Goal: Find specific page/section: Find specific page/section

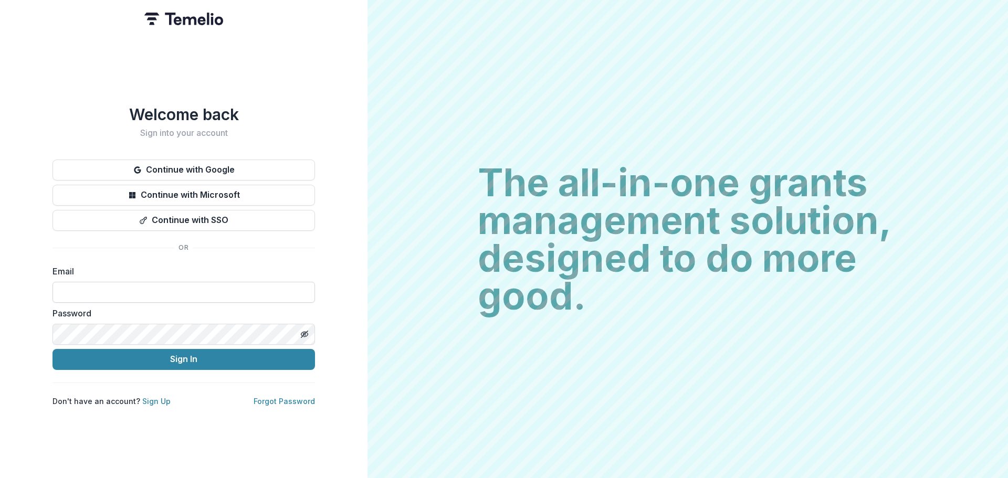
click at [99, 290] on input at bounding box center [184, 292] width 263 height 21
type input "**********"
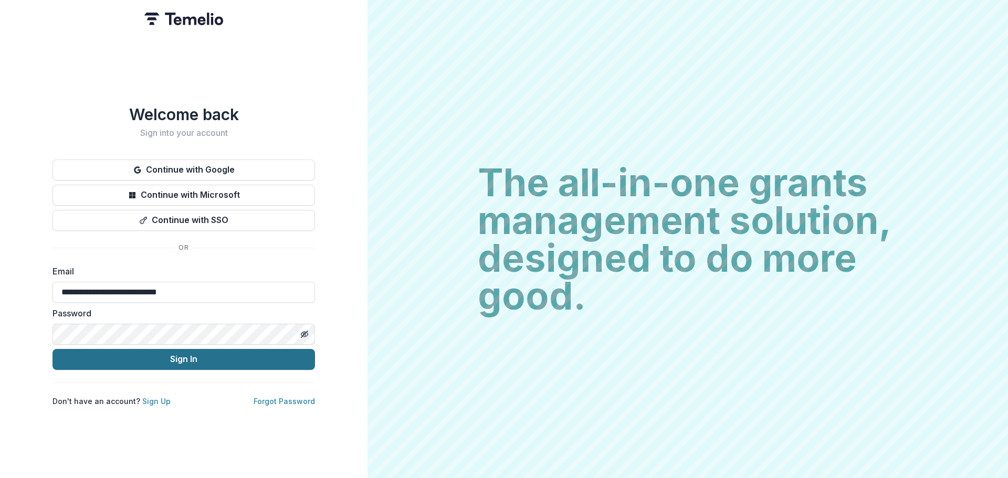
click at [161, 352] on button "Sign In" at bounding box center [184, 359] width 263 height 21
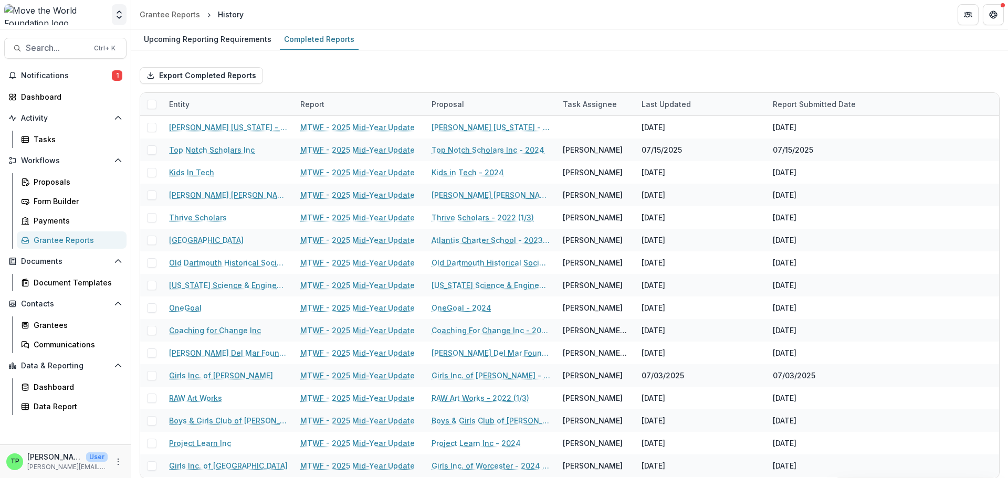
click at [118, 16] on icon "Open entity switcher" at bounding box center [119, 14] width 11 height 11
click at [33, 304] on span "Contacts" at bounding box center [65, 304] width 89 height 9
click at [32, 305] on span "Contacts" at bounding box center [65, 304] width 89 height 9
click at [57, 324] on div "Grantees" at bounding box center [76, 325] width 85 height 11
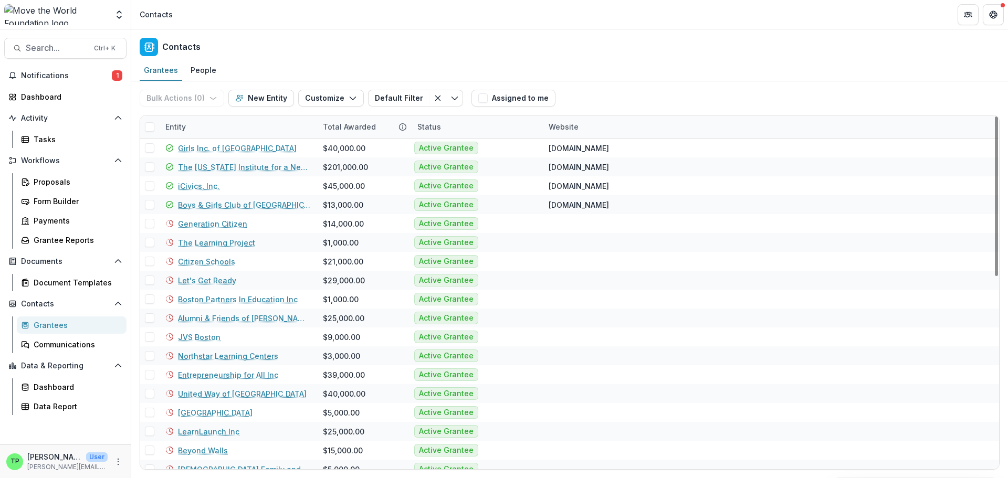
click at [199, 124] on div "Entity" at bounding box center [238, 127] width 158 height 23
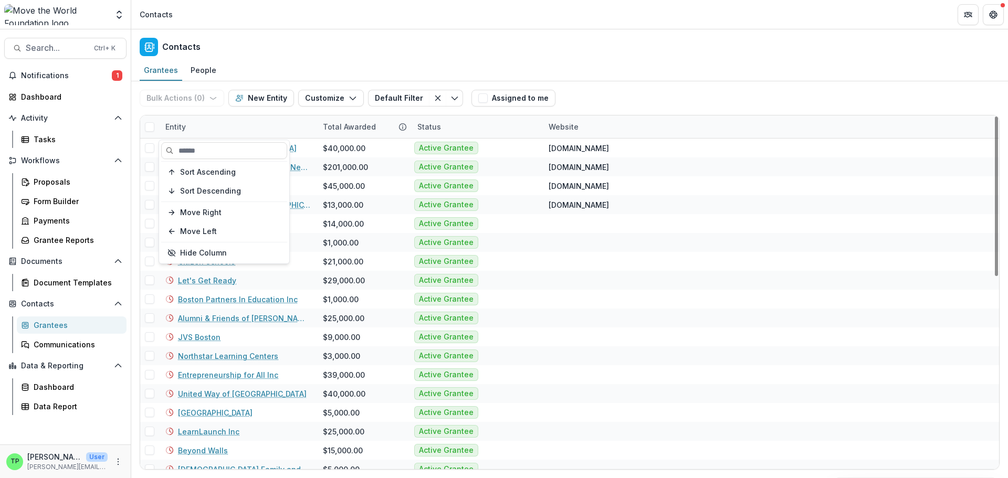
click at [266, 114] on div "Bulk Actions ( 0 ) Send Email Create Proposals Create Tasks New Entity Customiz…" at bounding box center [570, 275] width 860 height 389
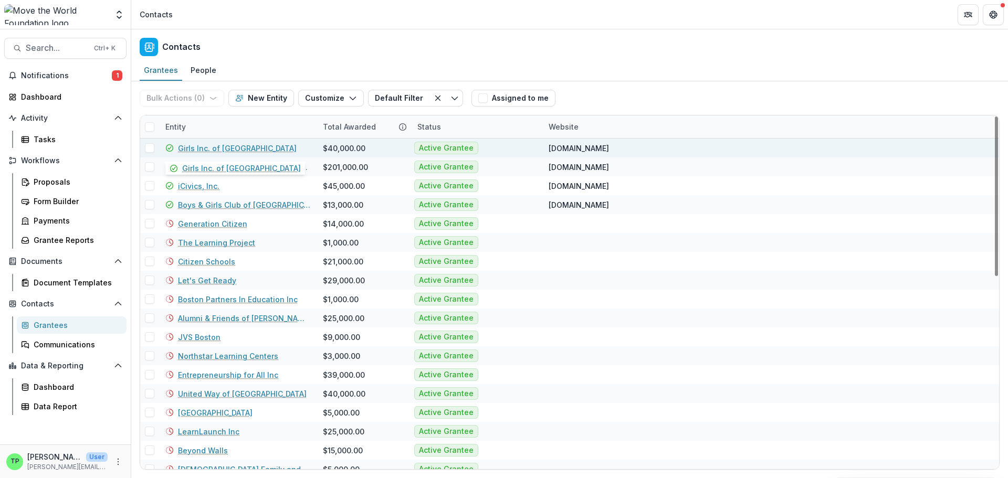
click at [219, 148] on link "Girls Inc. of [GEOGRAPHIC_DATA]" at bounding box center [237, 148] width 119 height 11
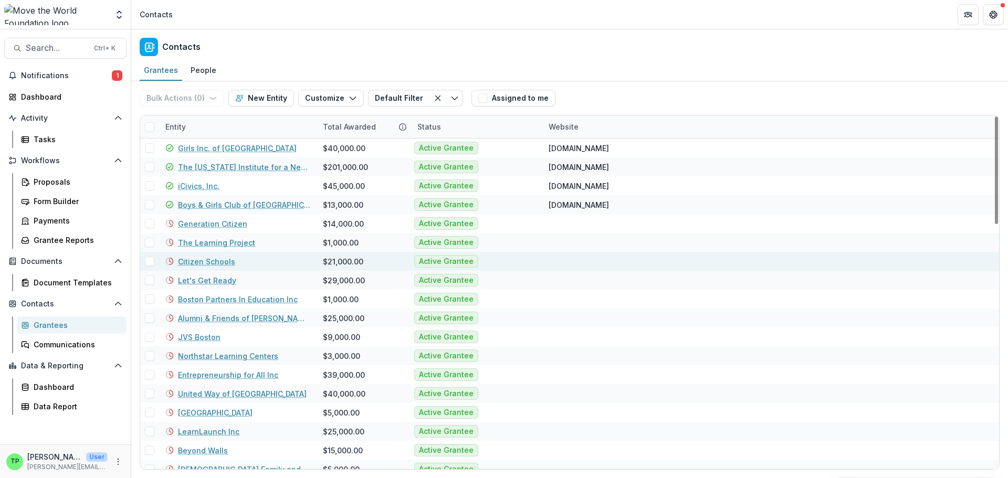
click at [220, 261] on link "Citizen Schools" at bounding box center [206, 261] width 57 height 11
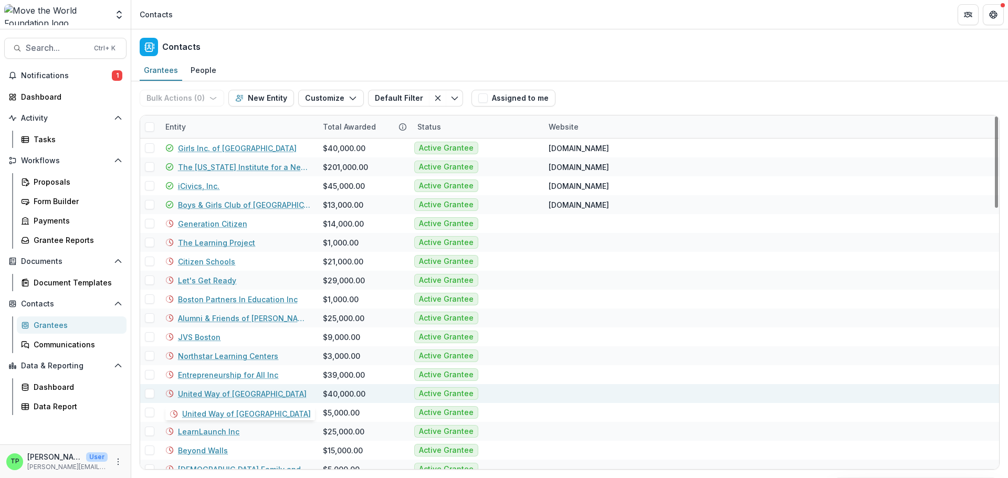
click at [234, 393] on link "United Way of [GEOGRAPHIC_DATA]" at bounding box center [242, 394] width 129 height 11
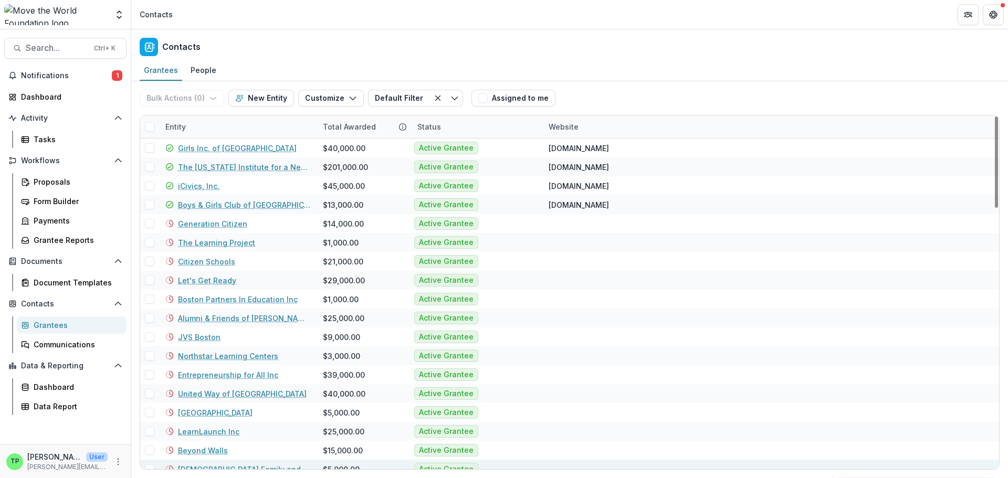
scroll to position [210, 0]
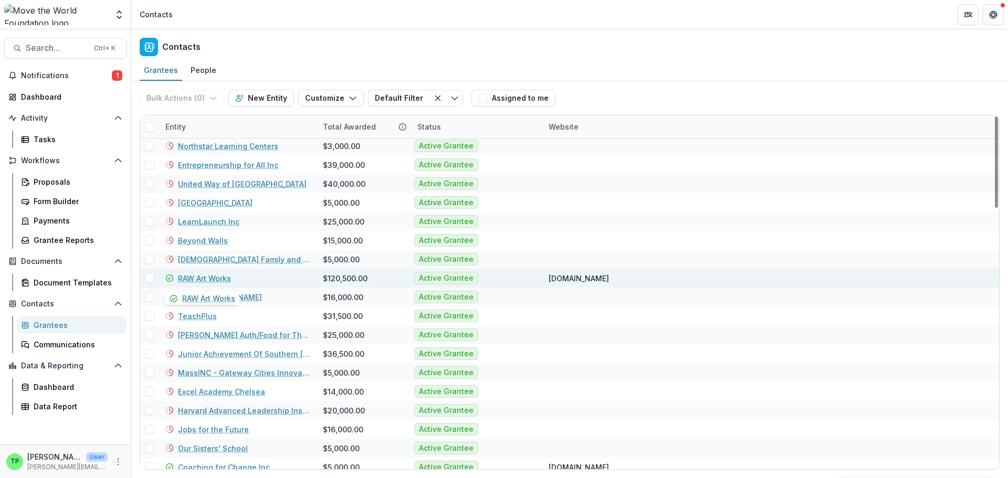
click at [219, 277] on link "RAW Art Works" at bounding box center [204, 278] width 53 height 11
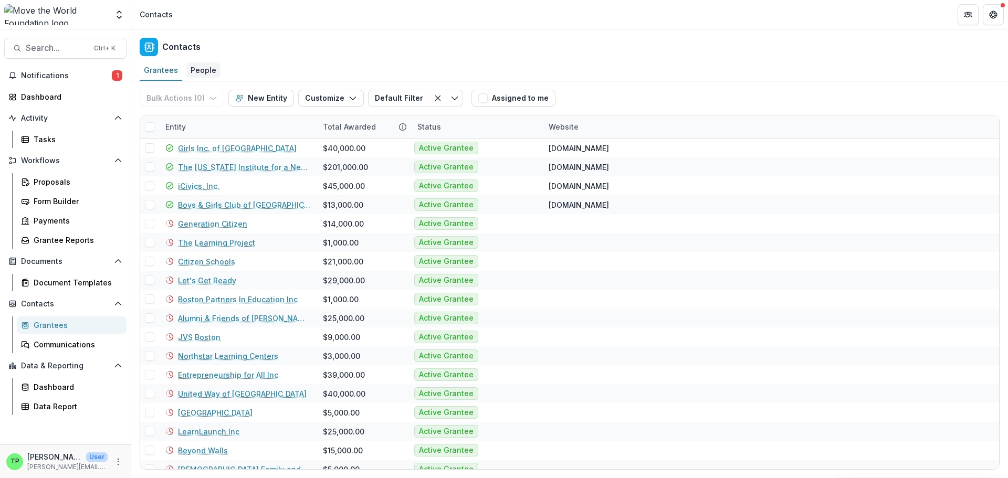
click at [196, 67] on div "People" at bounding box center [203, 69] width 34 height 15
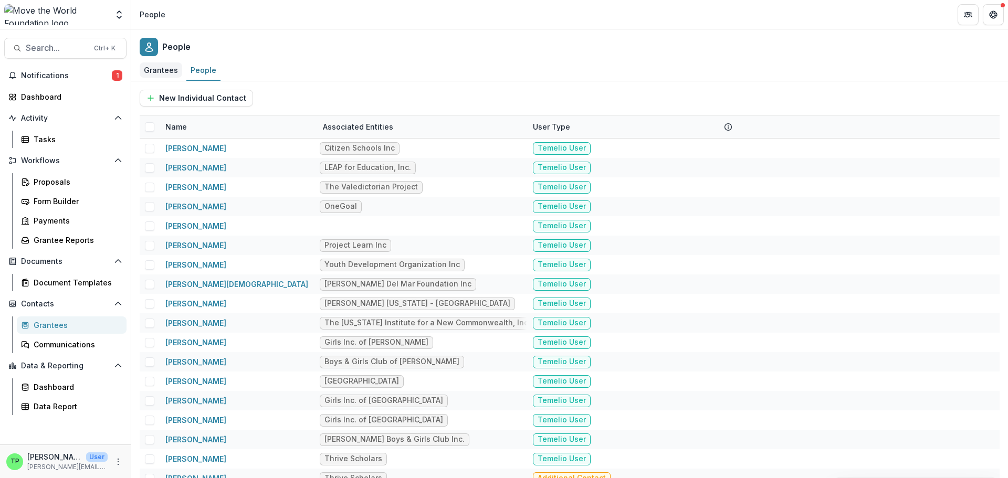
click at [161, 70] on div "Grantees" at bounding box center [161, 69] width 43 height 15
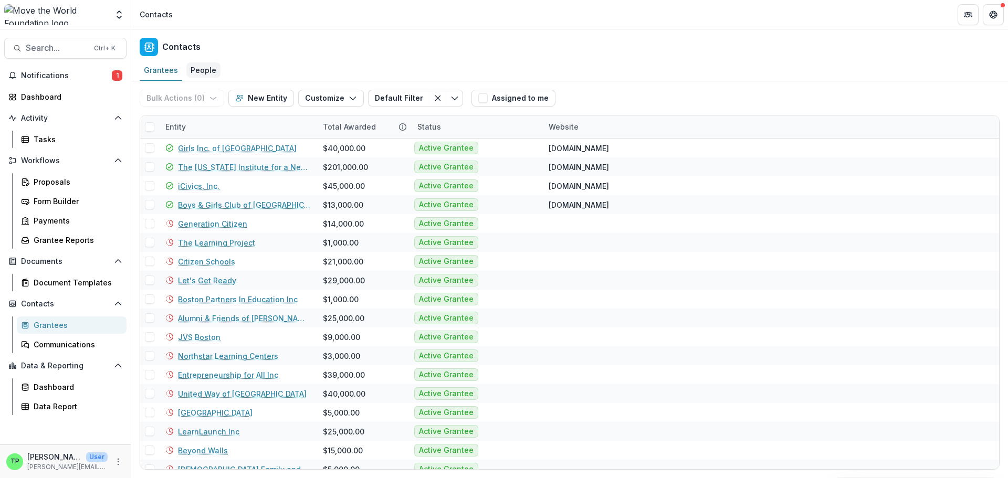
click at [205, 68] on div "People" at bounding box center [203, 69] width 34 height 15
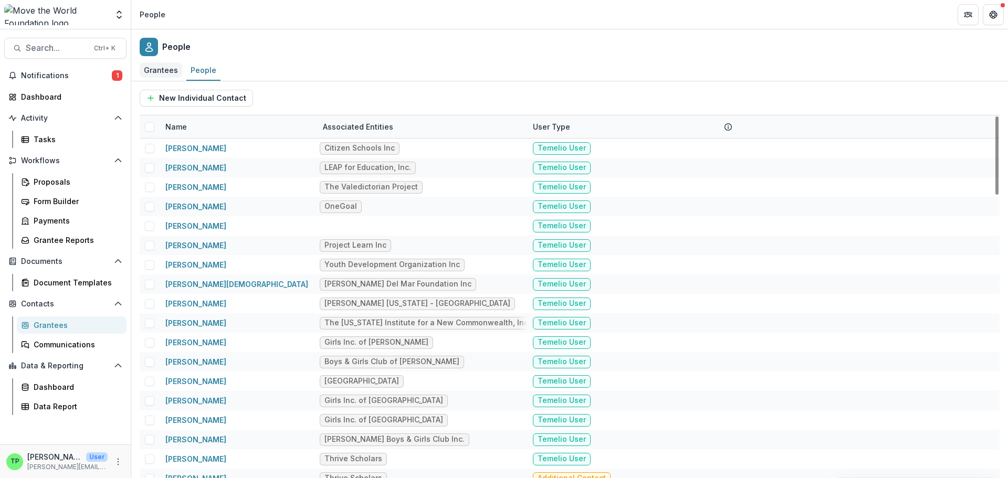
click at [171, 72] on div "Grantees" at bounding box center [161, 69] width 43 height 15
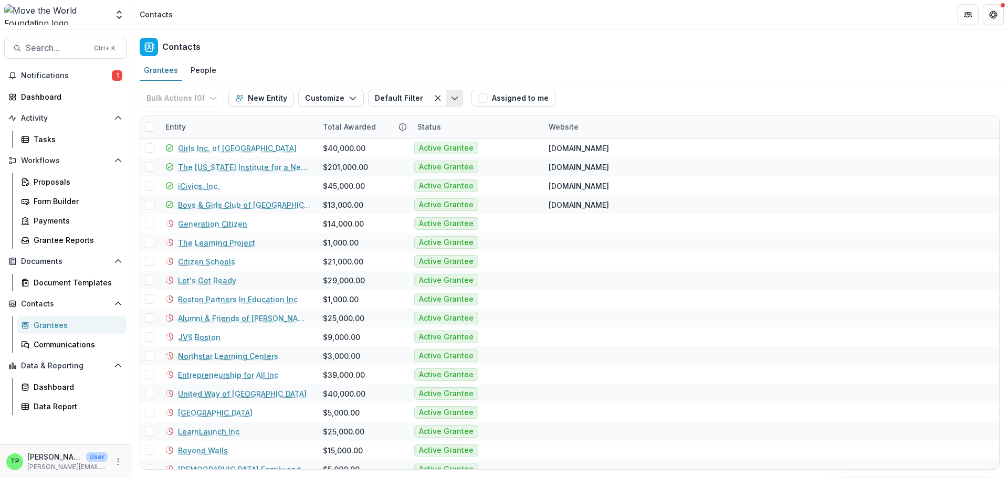
click at [451, 100] on icon "Toggle menu" at bounding box center [455, 98] width 8 height 8
click at [595, 77] on div "Grantees People" at bounding box center [569, 70] width 877 height 21
click at [451, 95] on icon "Toggle menu" at bounding box center [455, 98] width 8 height 8
click at [451, 96] on icon "Toggle menu" at bounding box center [455, 98] width 8 height 8
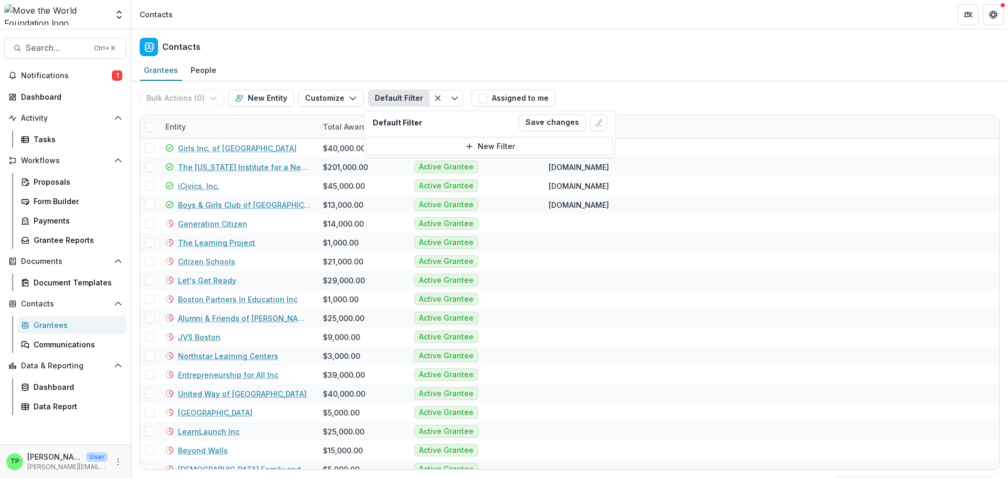
click at [422, 66] on div "Grantees People" at bounding box center [569, 70] width 877 height 21
click at [451, 98] on icon "Toggle menu" at bounding box center [455, 98] width 8 height 8
click at [451, 99] on icon "Toggle menu" at bounding box center [455, 98] width 8 height 8
click at [463, 67] on div "Grantees People" at bounding box center [569, 70] width 877 height 21
click at [450, 102] on button "Toggle menu" at bounding box center [454, 98] width 17 height 17
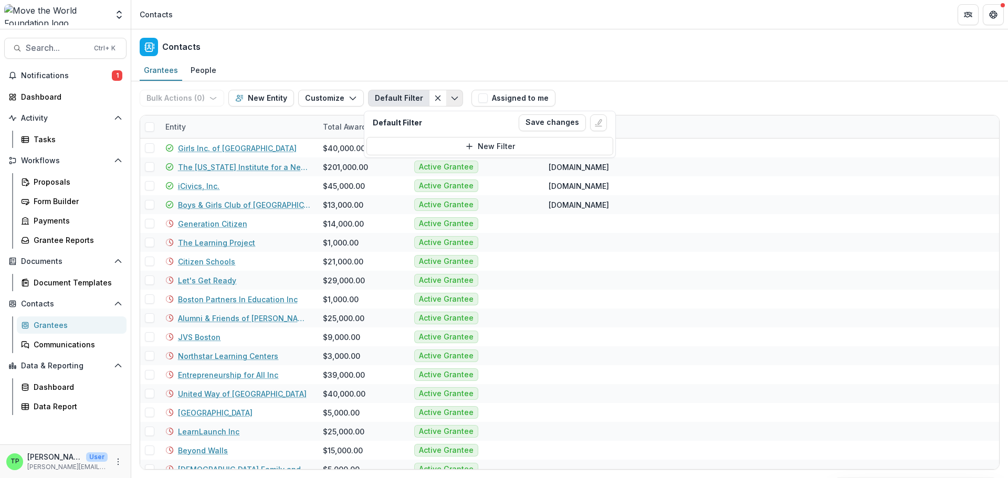
click at [451, 102] on icon "Toggle menu" at bounding box center [455, 98] width 8 height 8
click at [41, 141] on div "Tasks" at bounding box center [76, 139] width 85 height 11
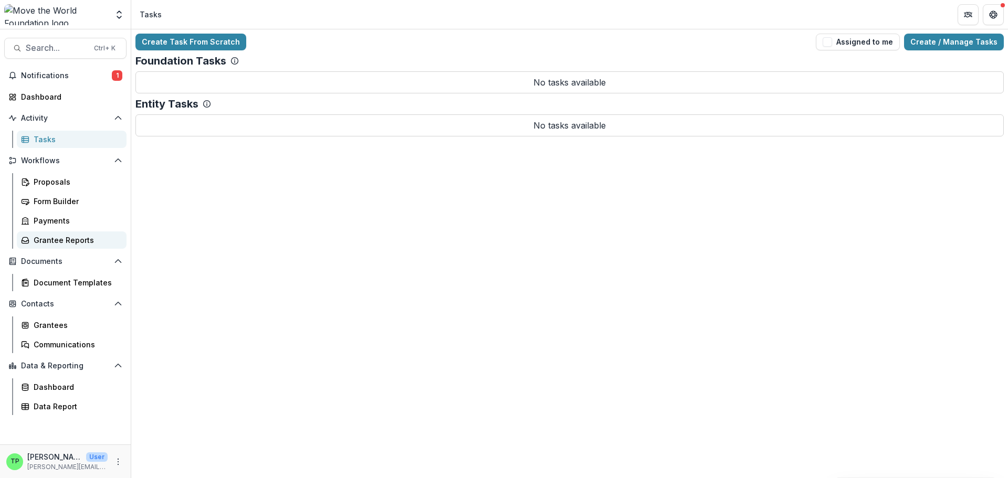
click at [62, 243] on div "Grantee Reports" at bounding box center [76, 240] width 85 height 11
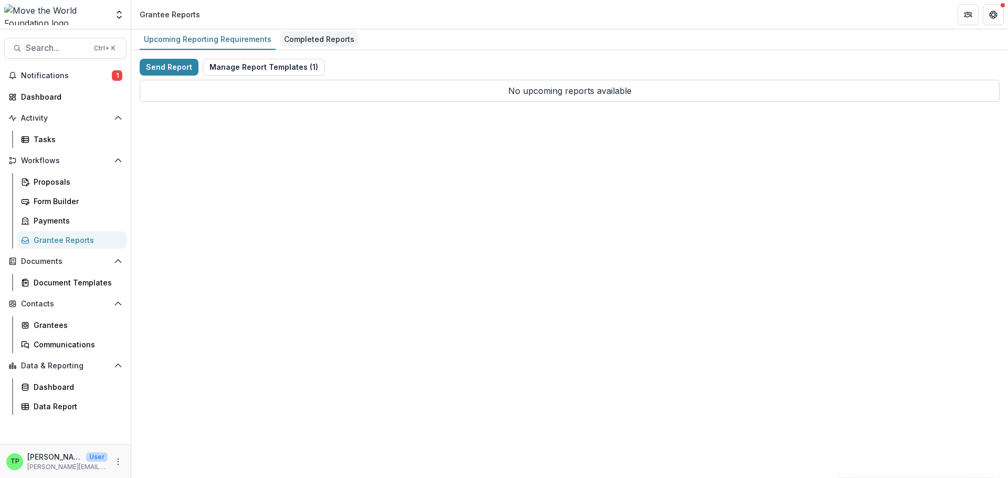
click at [317, 38] on div "Completed Reports" at bounding box center [319, 39] width 79 height 15
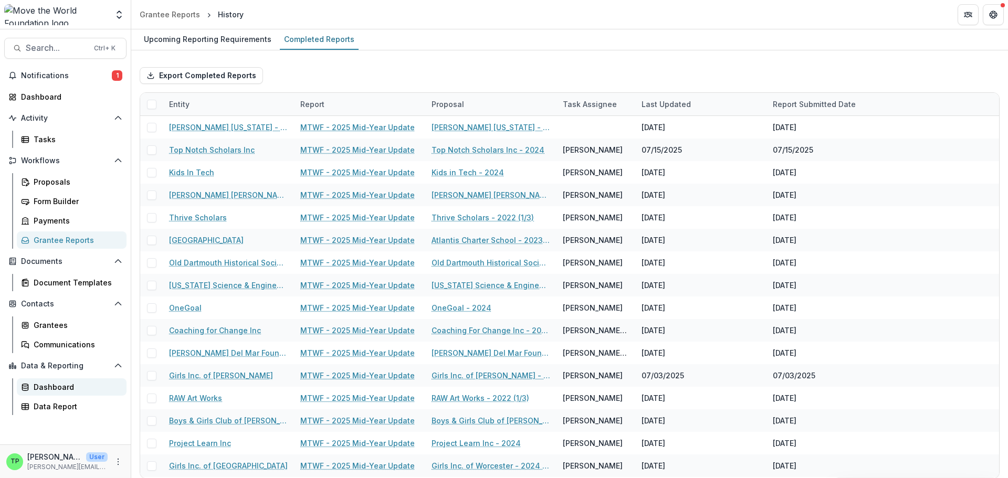
click at [59, 389] on div "Dashboard" at bounding box center [76, 387] width 85 height 11
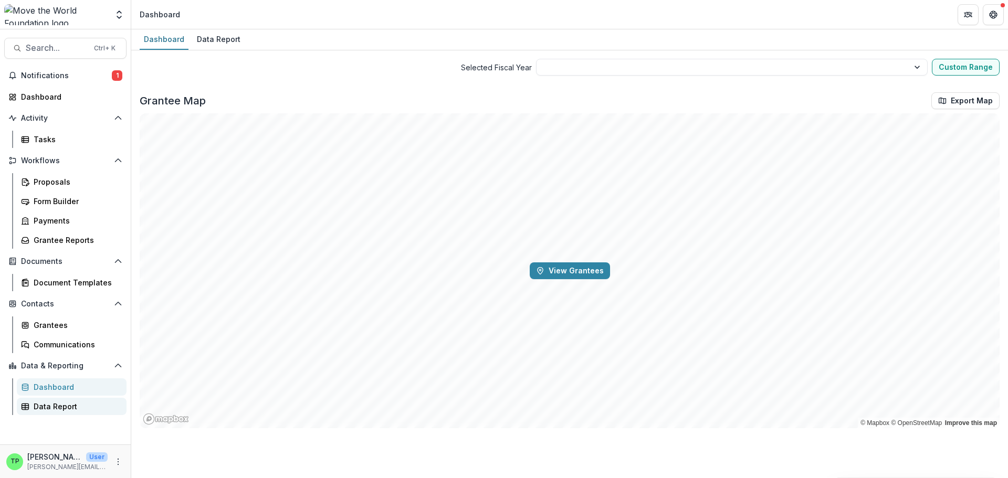
click at [61, 407] on div "Data Report" at bounding box center [76, 406] width 85 height 11
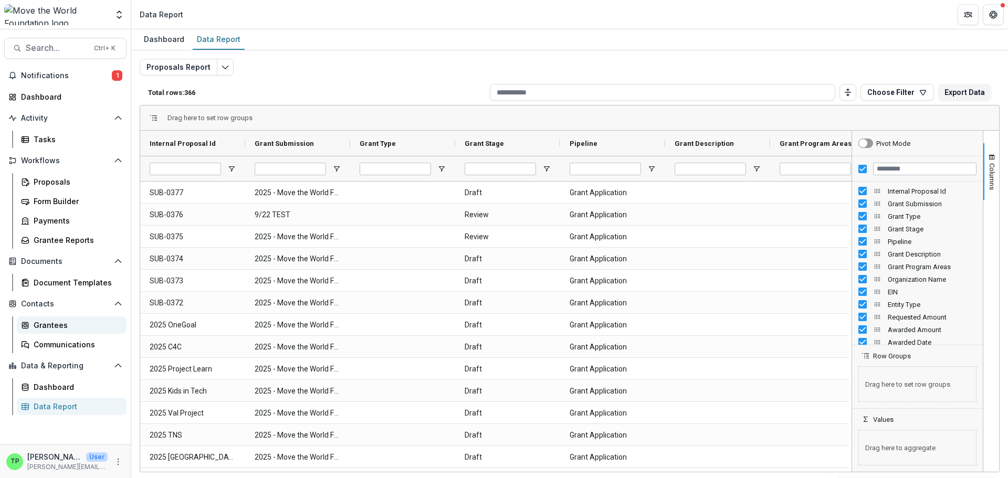
click at [56, 324] on div "Grantees" at bounding box center [76, 325] width 85 height 11
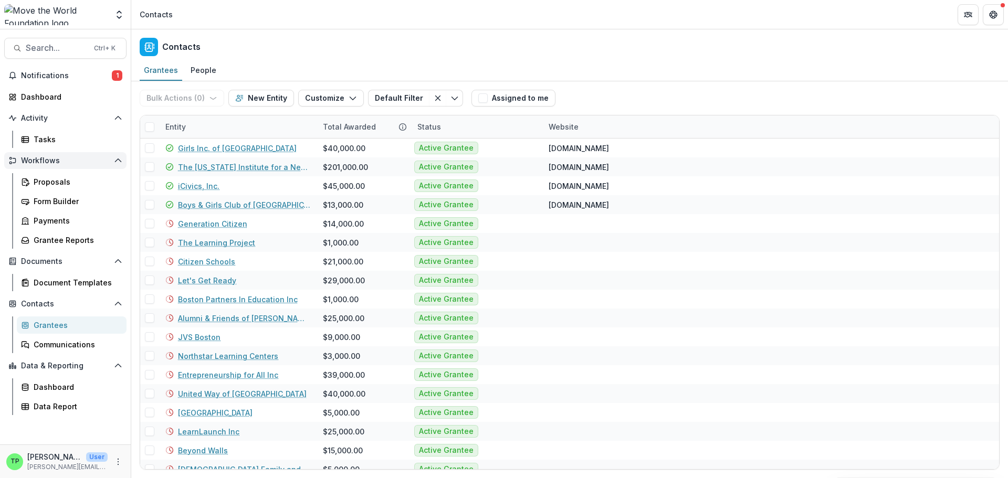
click at [42, 160] on span "Workflows" at bounding box center [65, 161] width 89 height 9
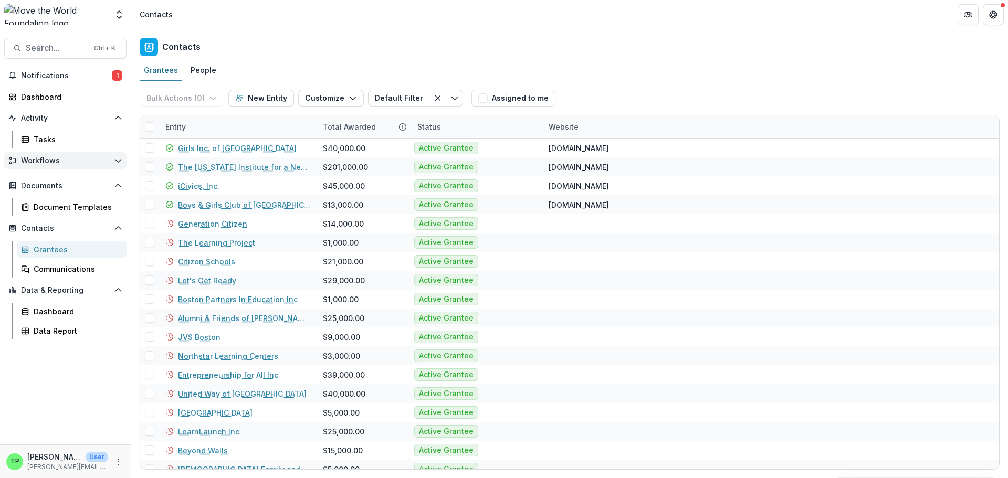
click at [47, 159] on span "Workflows" at bounding box center [65, 161] width 89 height 9
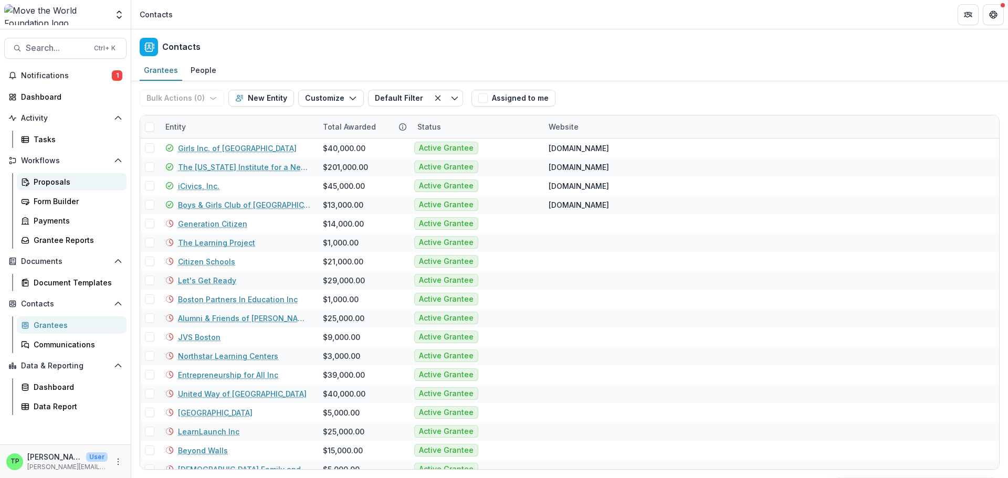
click at [55, 180] on div "Proposals" at bounding box center [76, 181] width 85 height 11
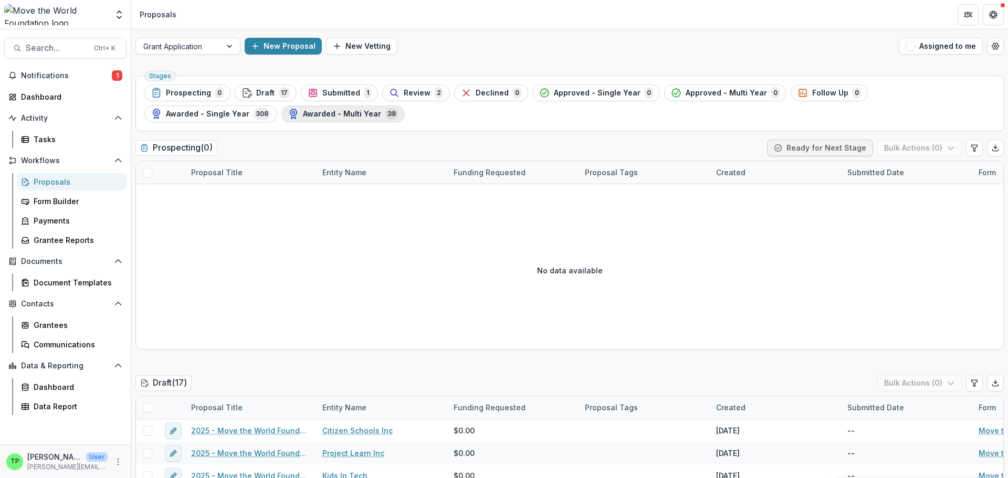
click at [303, 114] on span "Awarded - Multi Year" at bounding box center [342, 114] width 78 height 9
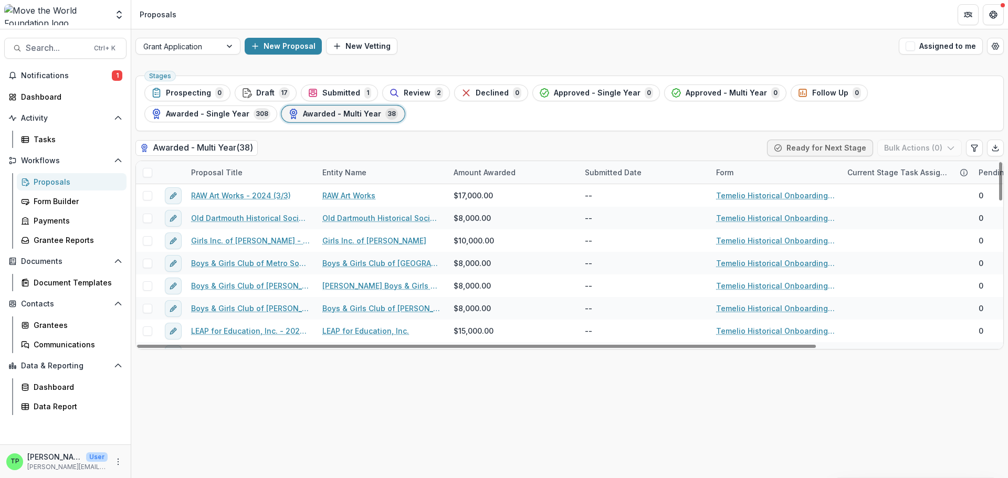
drag, startPoint x: 313, startPoint y: 171, endPoint x: 343, endPoint y: 170, distance: 30.5
click at [343, 170] on div "Proposal Title Entity Name Amount Awarded Submitted Date Form Current Stage Tas…" at bounding box center [685, 172] width 1099 height 23
drag, startPoint x: 325, startPoint y: 170, endPoint x: 397, endPoint y: 168, distance: 72.5
click at [397, 168] on div "Entity Name" at bounding box center [381, 172] width 131 height 23
click at [477, 124] on div "Stages Prospecting 0 Draft 17 Submitted 1 Review 2 Declined 0 Approved - Single…" at bounding box center [570, 104] width 869 height 56
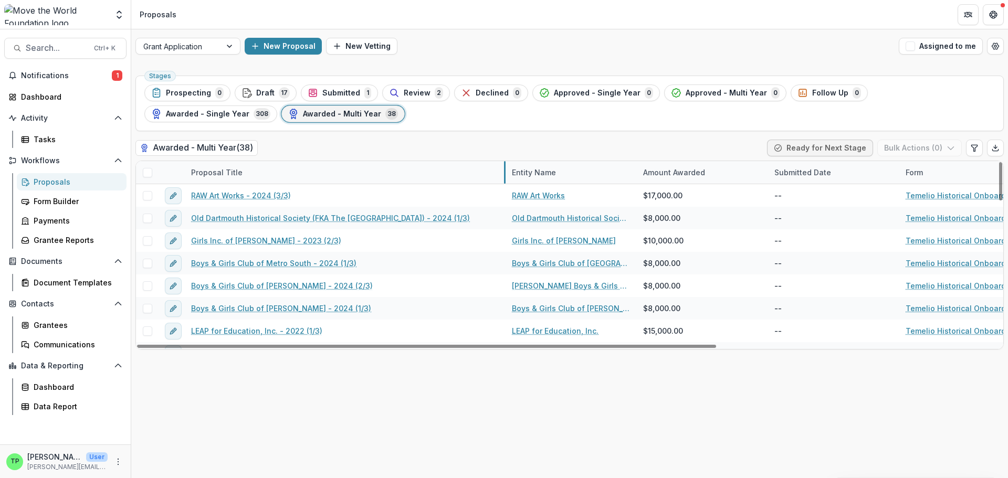
drag, startPoint x: 315, startPoint y: 171, endPoint x: 504, endPoint y: 180, distance: 189.8
click at [237, 172] on div "Proposal Title" at bounding box center [217, 172] width 64 height 11
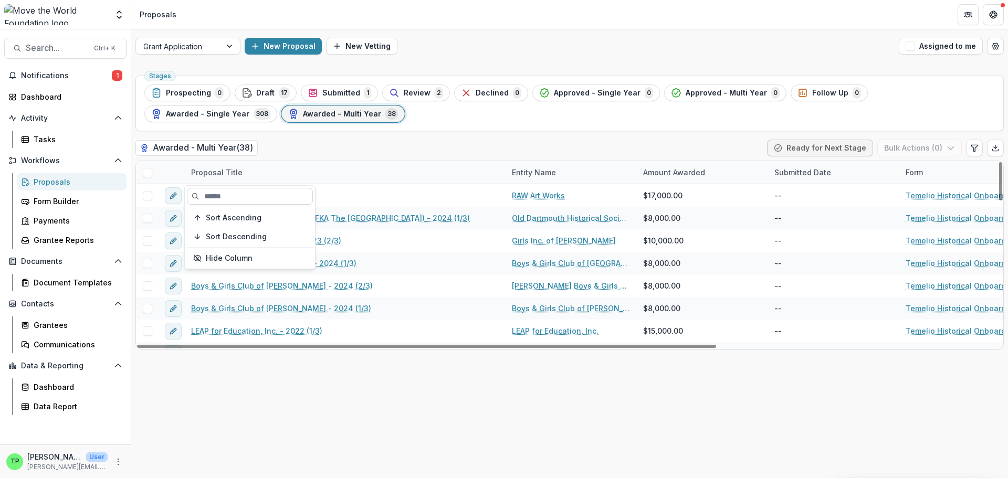
click at [235, 199] on input at bounding box center [250, 196] width 126 height 17
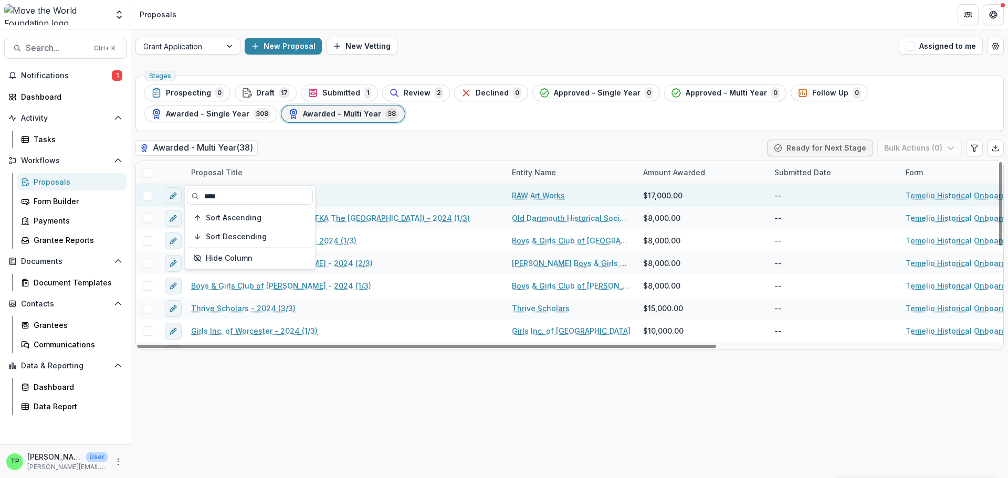
type input "****"
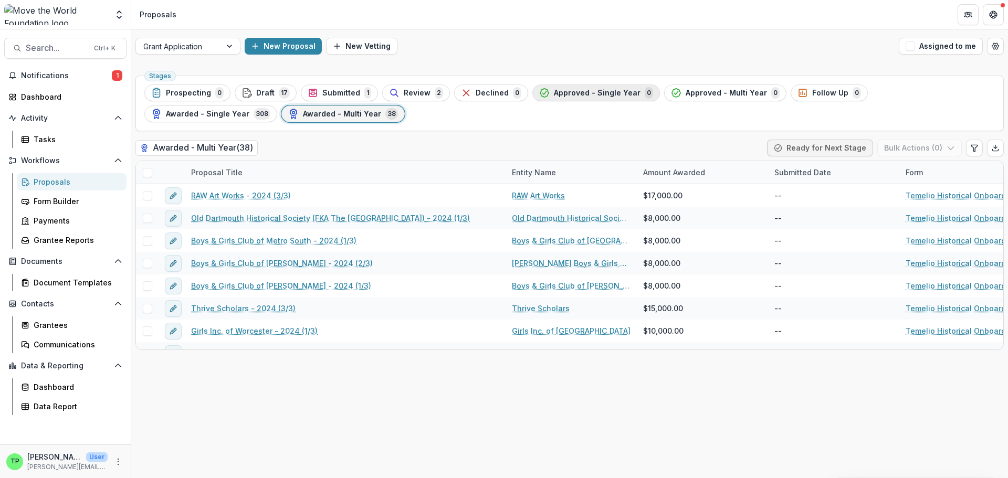
click at [602, 93] on span "Approved - Single Year" at bounding box center [597, 93] width 87 height 9
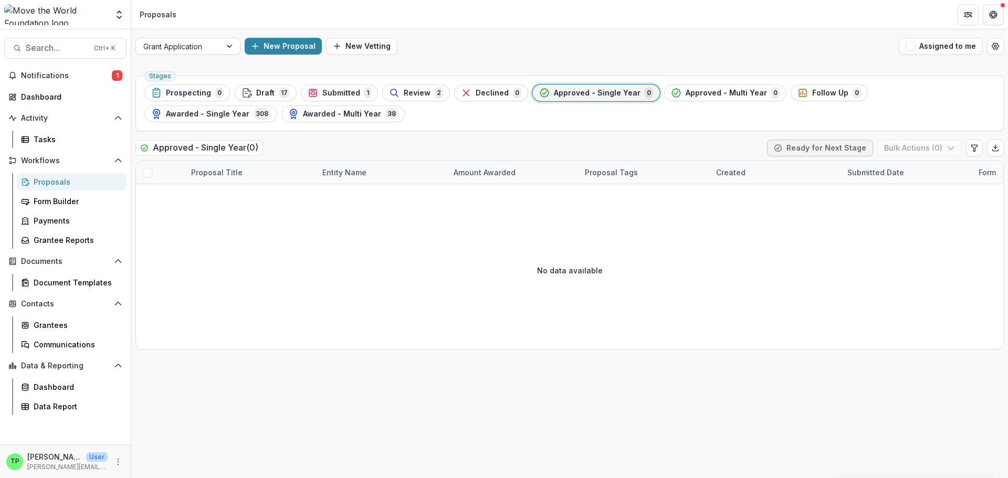
click at [238, 147] on h2 "Approved - Single Year ( 0 )" at bounding box center [200, 147] width 128 height 15
click at [540, 91] on icon "button" at bounding box center [544, 93] width 8 height 8
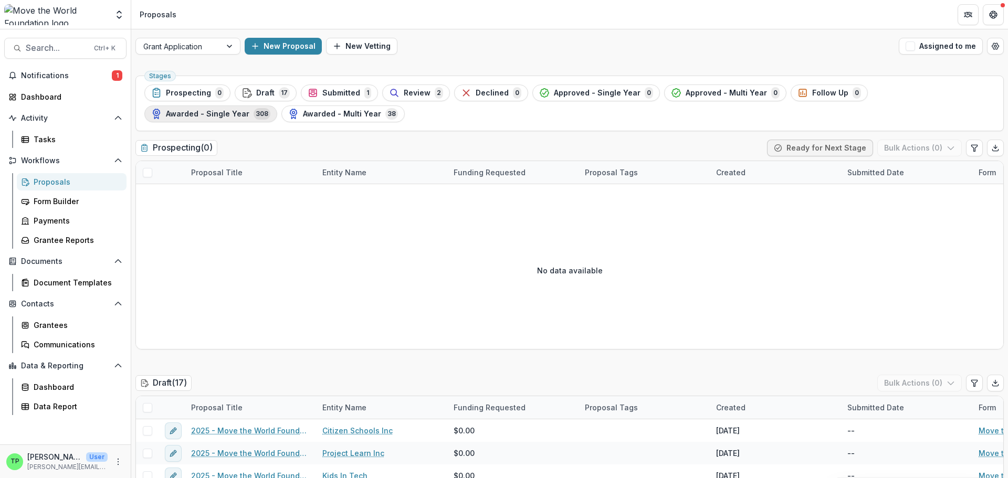
click at [249, 110] on span "Awarded - Single Year" at bounding box center [208, 114] width 84 height 9
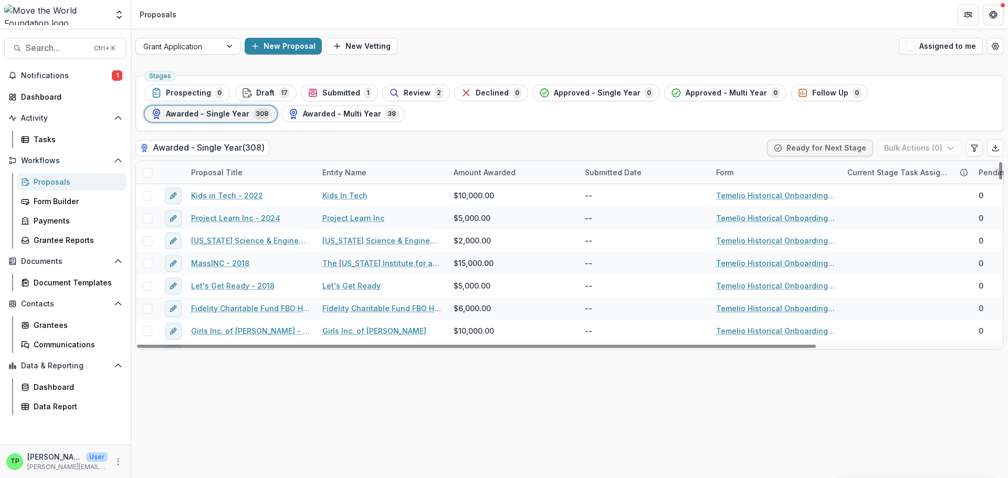
click at [217, 169] on div "Proposal Title" at bounding box center [217, 172] width 64 height 11
click at [244, 196] on input at bounding box center [250, 196] width 126 height 17
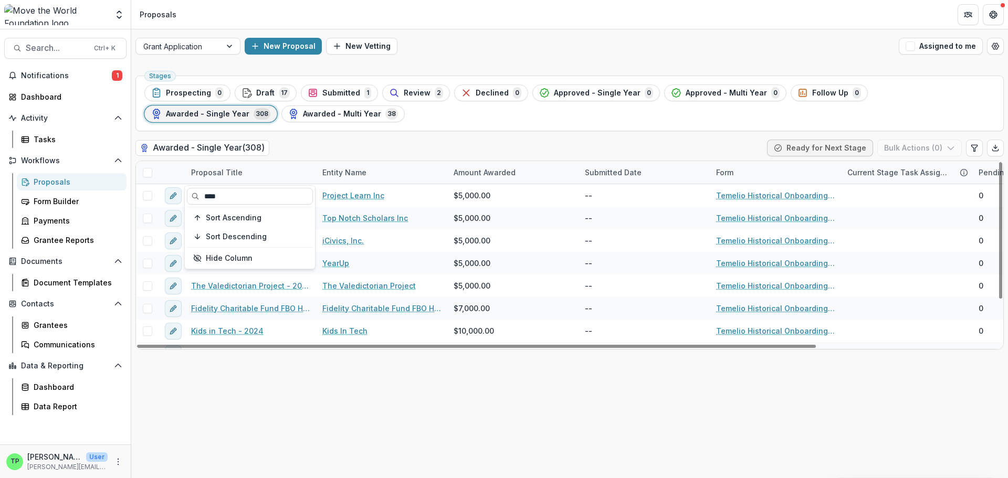
type input "****"
click at [314, 362] on div "Stages Prospecting 0 Draft 17 Submitted 1 Review 2 Declined 0 Approved - Single…" at bounding box center [569, 274] width 877 height 407
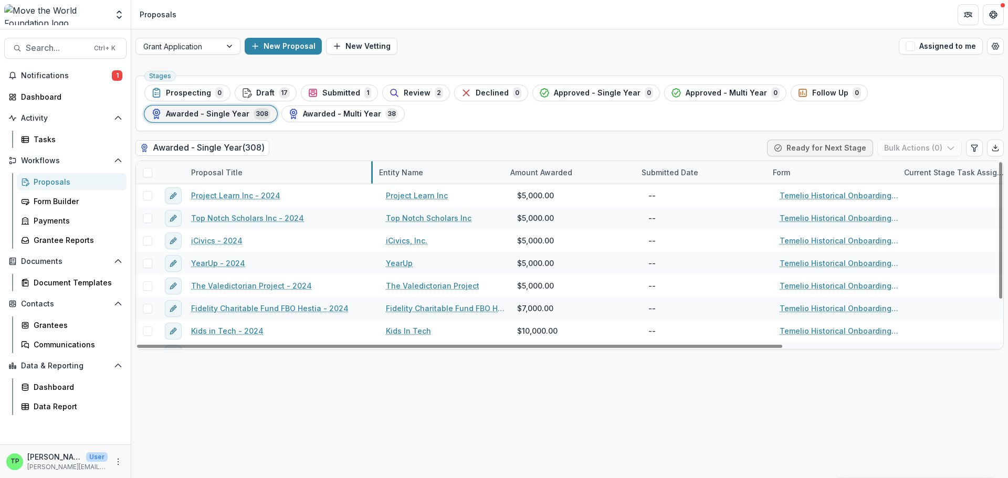
drag, startPoint x: 315, startPoint y: 171, endPoint x: 367, endPoint y: 171, distance: 52.0
